Goal: Task Accomplishment & Management: Complete application form

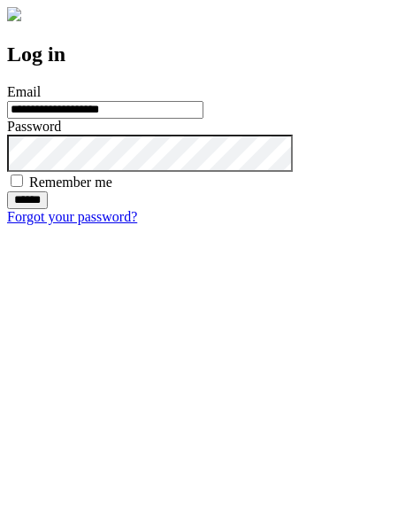
type input "**********"
click at [48, 209] on input "******" at bounding box center [27, 200] width 41 height 18
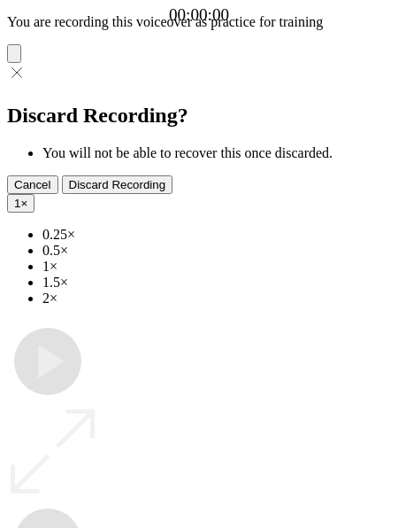
type input "**********"
